Goal: Transaction & Acquisition: Purchase product/service

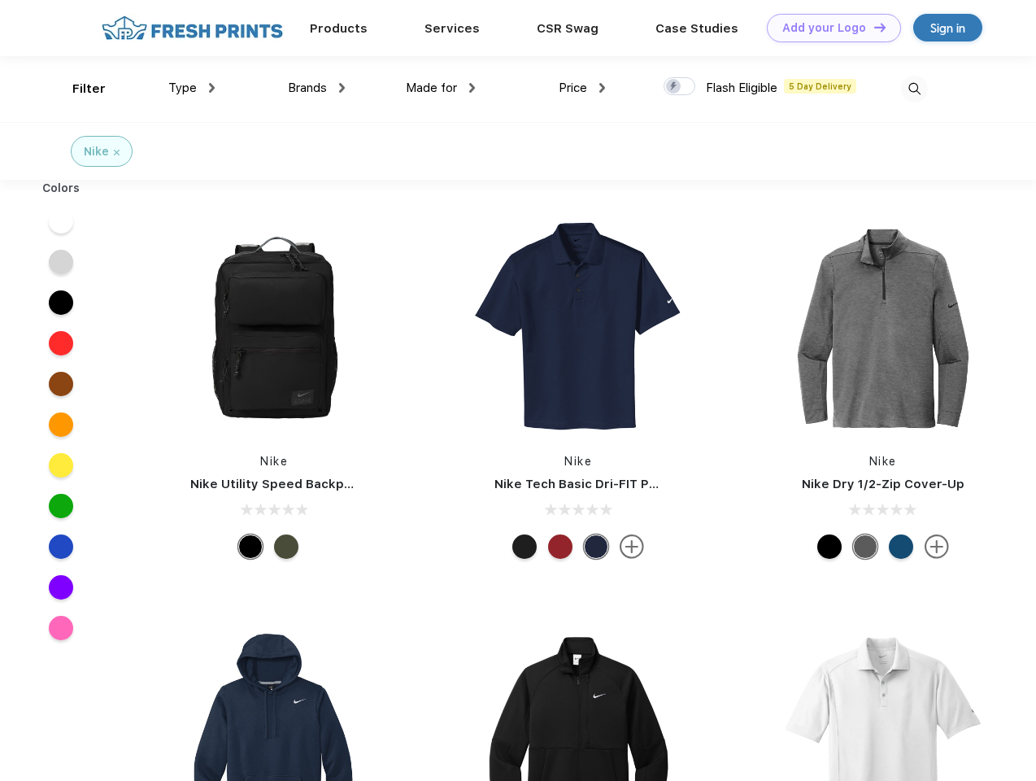
click at [828, 28] on link "Add your Logo Design Tool" at bounding box center [834, 28] width 134 height 28
click at [0, 0] on div "Design Tool" at bounding box center [0, 0] width 0 height 0
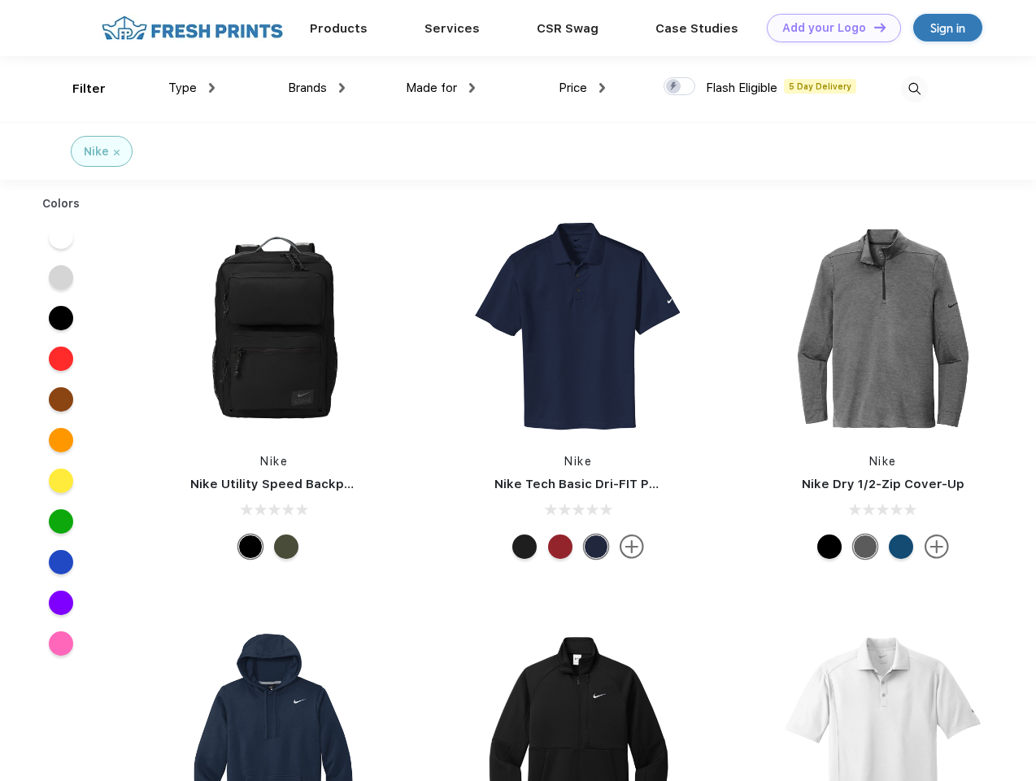
click at [872, 27] on link "Add your Logo Design Tool" at bounding box center [834, 28] width 134 height 28
click at [78, 89] on div "Filter" at bounding box center [88, 89] width 33 height 19
click at [192, 88] on span "Type" at bounding box center [182, 87] width 28 height 15
click at [316, 88] on span "Brands" at bounding box center [307, 87] width 39 height 15
click at [441, 88] on span "Made for" at bounding box center [431, 87] width 51 height 15
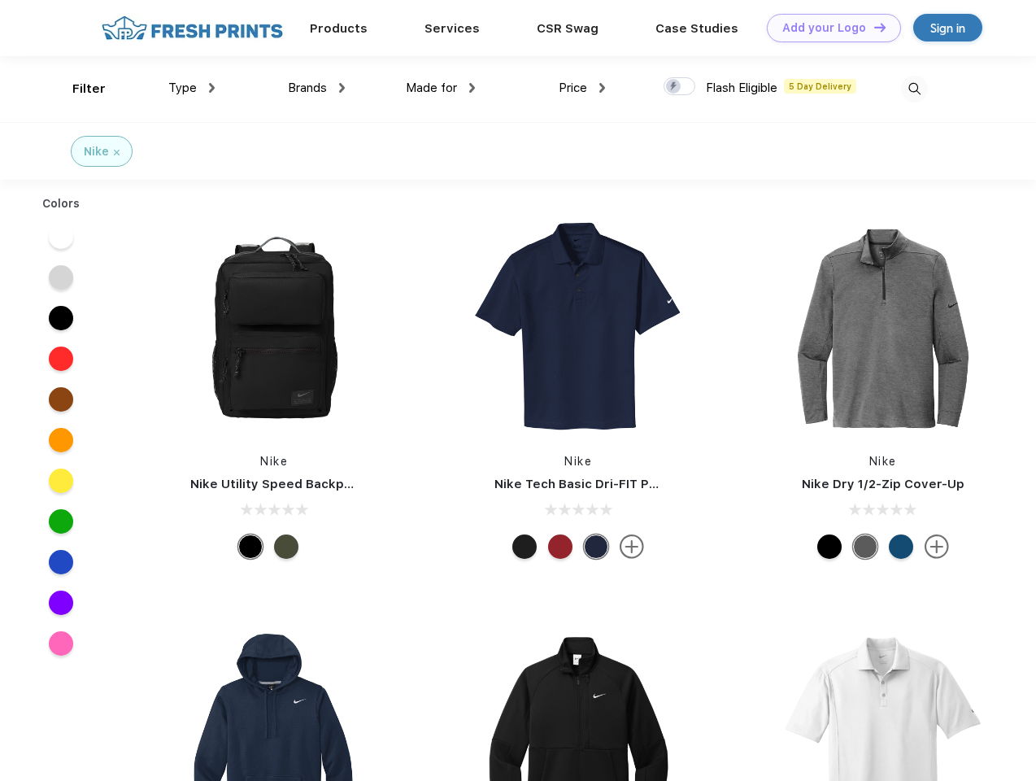
click at [582, 88] on span "Price" at bounding box center [573, 87] width 28 height 15
click at [680, 87] on div at bounding box center [679, 86] width 32 height 18
click at [674, 87] on input "checkbox" at bounding box center [668, 81] width 11 height 11
click at [914, 89] on img at bounding box center [914, 89] width 27 height 27
